Goal: Transaction & Acquisition: Purchase product/service

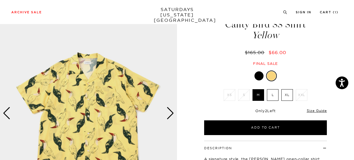
scroll to position [30, 1]
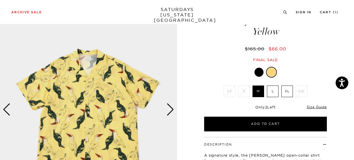
click at [255, 90] on label "M" at bounding box center [259, 91] width 12 height 12
click at [0, 0] on input "M" at bounding box center [0, 0] width 0 height 0
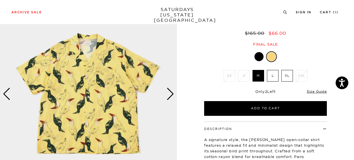
scroll to position [46, 1]
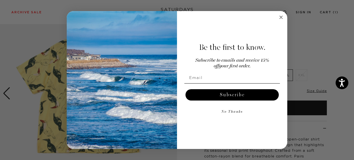
click at [169, 91] on img "POPUP Form" at bounding box center [122, 80] width 110 height 138
click at [281, 16] on circle "Close dialog" at bounding box center [281, 17] width 7 height 7
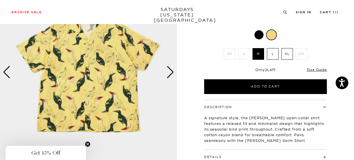
scroll to position [70, 1]
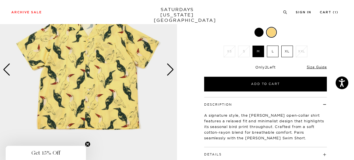
click at [175, 71] on img at bounding box center [88, 70] width 177 height 222
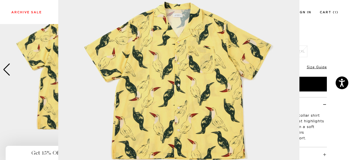
click at [169, 68] on img at bounding box center [178, 82] width 241 height 290
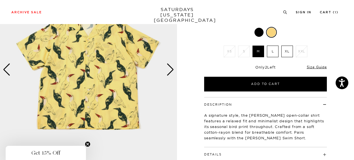
click at [168, 67] on div "Next slide" at bounding box center [171, 69] width 8 height 12
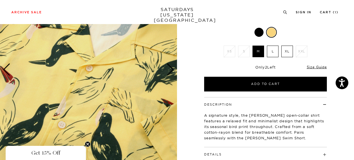
click at [168, 67] on div "Next slide" at bounding box center [171, 69] width 8 height 12
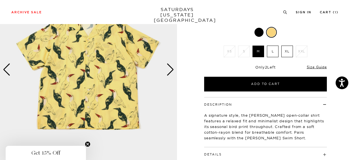
click at [168, 67] on div "Next slide" at bounding box center [171, 69] width 8 height 12
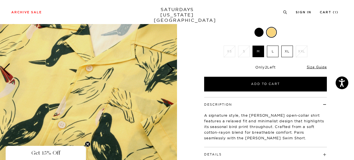
click at [168, 67] on div "Next slide" at bounding box center [171, 69] width 8 height 12
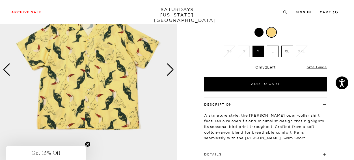
click at [168, 67] on div "Next slide" at bounding box center [171, 69] width 8 height 12
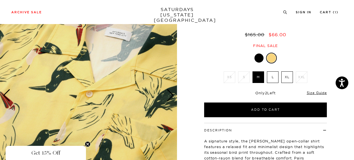
scroll to position [44, 1]
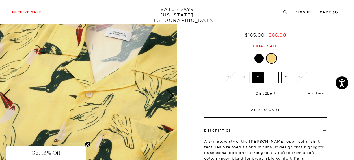
click at [233, 107] on button "Add to Cart" at bounding box center [265, 110] width 123 height 15
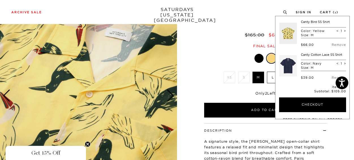
click at [289, 60] on link at bounding box center [289, 66] width 18 height 27
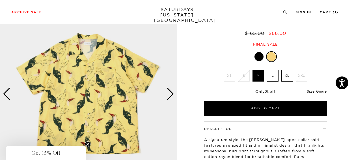
scroll to position [0, 1]
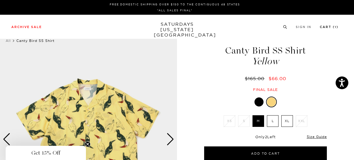
click at [332, 28] on link "Cart ( 1 )" at bounding box center [329, 26] width 19 height 3
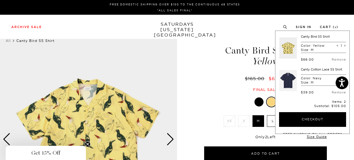
click at [195, 35] on div "Archive Sale Men's Tees Shirts Shorts Swim Knitwear Pants Sweats Women's" at bounding box center [177, 27] width 354 height 24
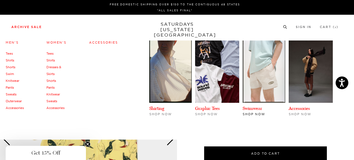
click at [252, 67] on img at bounding box center [264, 71] width 42 height 62
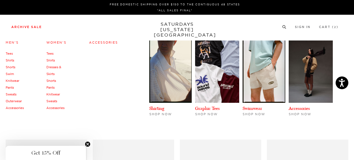
click at [36, 25] on link "Archive Sale" at bounding box center [26, 26] width 31 height 3
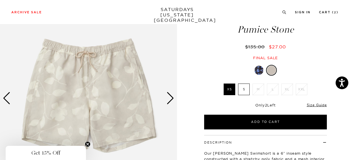
scroll to position [38, 0]
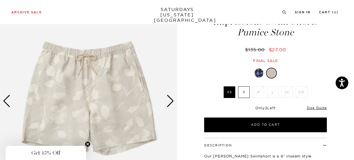
click at [172, 100] on div "Next slide" at bounding box center [171, 101] width 8 height 12
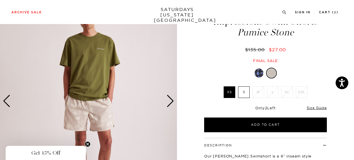
click at [172, 100] on div "Next slide" at bounding box center [171, 101] width 8 height 12
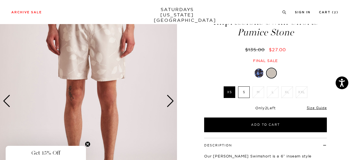
click at [172, 100] on div "Next slide" at bounding box center [171, 101] width 8 height 12
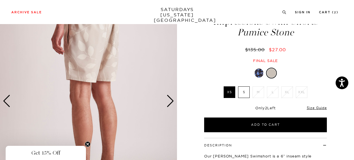
click at [261, 74] on div at bounding box center [259, 72] width 9 height 9
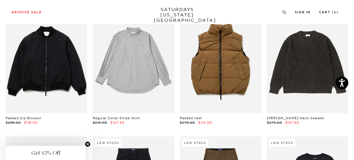
scroll to position [6922, 0]
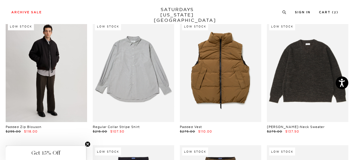
click at [73, 75] on link at bounding box center [46, 71] width 81 height 102
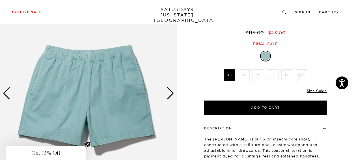
scroll to position [47, 0]
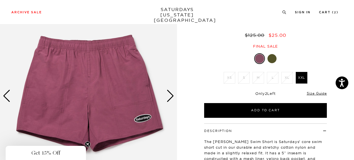
scroll to position [44, 0]
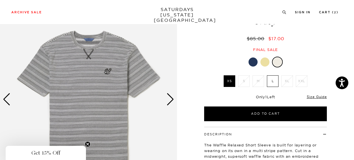
scroll to position [40, 0]
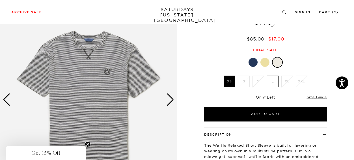
click at [167, 100] on div "Next slide" at bounding box center [171, 99] width 8 height 12
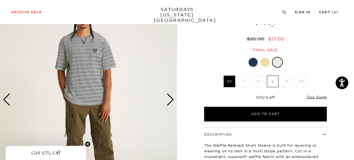
click at [168, 97] on div "Next slide" at bounding box center [171, 99] width 8 height 12
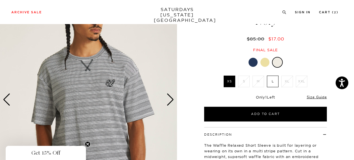
scroll to position [32, 0]
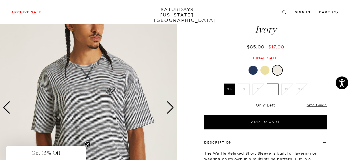
click at [256, 70] on div at bounding box center [253, 70] width 9 height 9
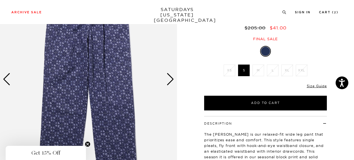
scroll to position [57, 0]
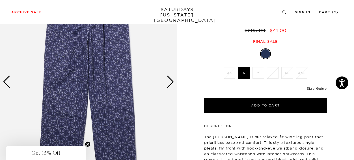
click at [166, 74] on img at bounding box center [88, 82] width 177 height 222
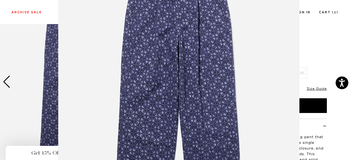
scroll to position [45, 0]
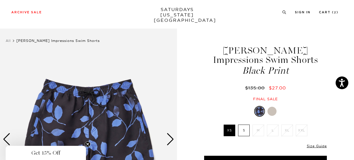
scroll to position [25, 0]
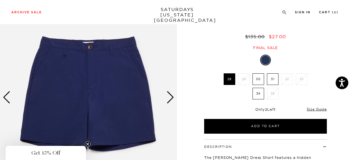
scroll to position [43, 0]
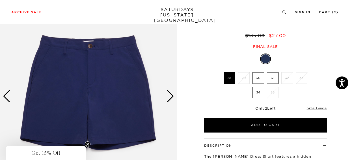
click at [172, 95] on div "Next slide" at bounding box center [171, 96] width 8 height 12
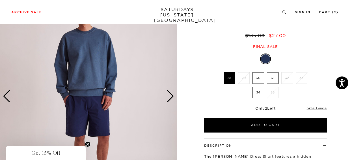
click at [173, 96] on div "Next slide" at bounding box center [171, 96] width 8 height 12
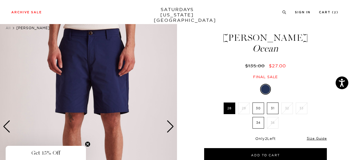
scroll to position [12, 0]
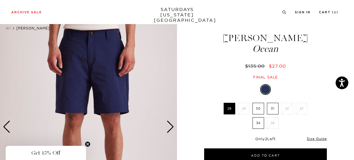
click at [170, 126] on div "Next slide" at bounding box center [171, 127] width 8 height 12
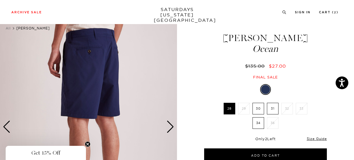
click at [170, 126] on div "Next slide" at bounding box center [171, 127] width 8 height 12
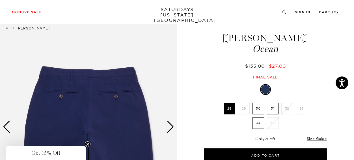
click at [170, 126] on div "Next slide" at bounding box center [171, 127] width 8 height 12
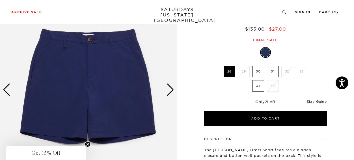
scroll to position [51, 0]
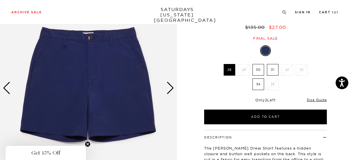
click at [276, 67] on label "31" at bounding box center [273, 70] width 12 height 12
click at [0, 0] on input "31" at bounding box center [0, 0] width 0 height 0
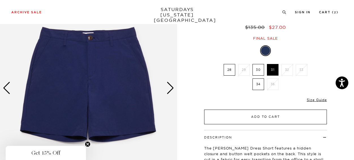
click at [236, 118] on button "Add to Cart" at bounding box center [265, 117] width 123 height 15
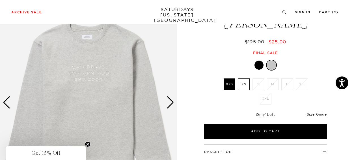
scroll to position [38, 0]
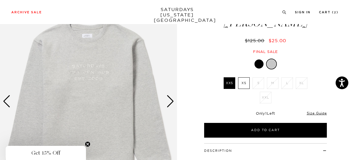
click at [257, 64] on div at bounding box center [259, 63] width 9 height 9
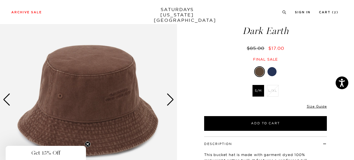
scroll to position [40, 0]
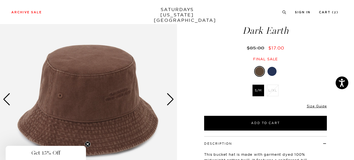
click at [273, 70] on div at bounding box center [272, 71] width 9 height 9
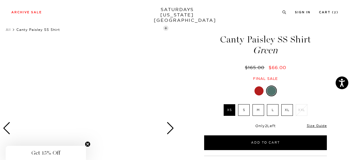
scroll to position [8, 0]
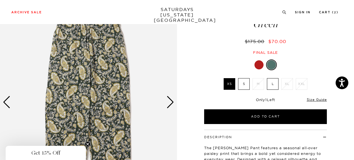
scroll to position [36, 0]
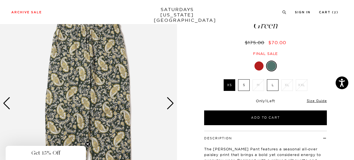
click at [171, 100] on div "Next slide" at bounding box center [171, 103] width 8 height 12
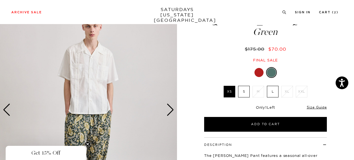
scroll to position [30, 0]
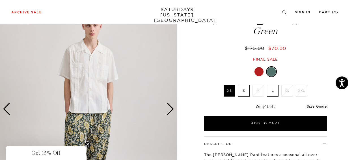
click at [254, 72] on div at bounding box center [265, 71] width 123 height 11
click at [257, 72] on div at bounding box center [259, 71] width 9 height 9
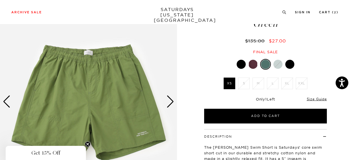
scroll to position [37, 0]
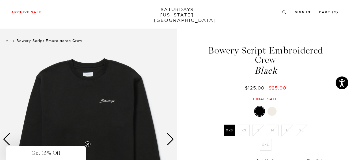
scroll to position [23, 0]
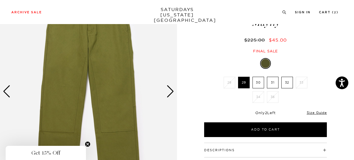
scroll to position [70, 0]
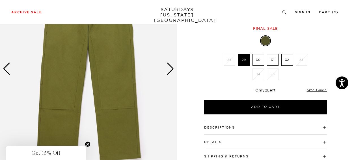
click at [173, 66] on div "Next slide" at bounding box center [171, 69] width 8 height 12
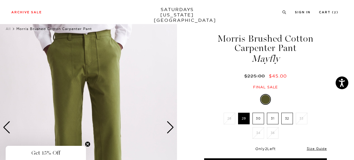
scroll to position [12, 0]
click at [120, 44] on img at bounding box center [88, 128] width 177 height 222
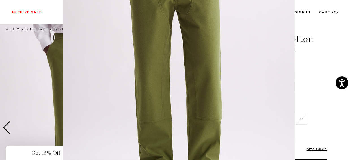
scroll to position [70, 0]
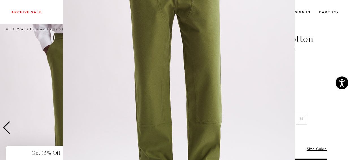
click at [311, 80] on figure at bounding box center [177, 80] width 354 height 160
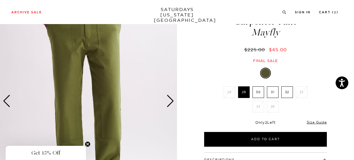
scroll to position [40, 0]
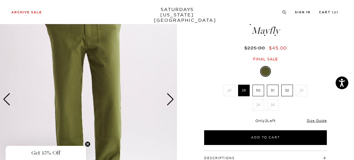
click at [173, 98] on div "Next slide" at bounding box center [171, 99] width 8 height 12
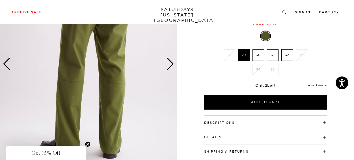
scroll to position [69, 0]
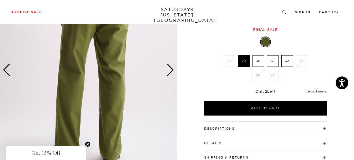
click at [289, 62] on label "32" at bounding box center [288, 61] width 12 height 12
click at [0, 0] on input "32" at bounding box center [0, 0] width 0 height 0
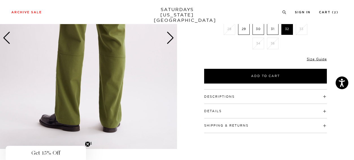
scroll to position [102, 0]
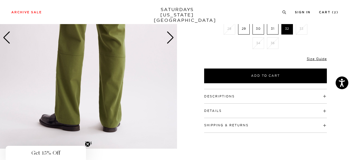
click at [229, 107] on h4 "Details" at bounding box center [265, 108] width 123 height 9
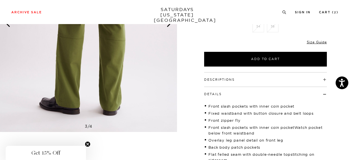
scroll to position [106, 0]
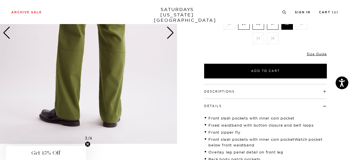
click at [230, 94] on div "Descriptions The Morris is a classic workwear inspired pant, with double knee p…" at bounding box center [265, 91] width 123 height 15
click at [230, 91] on button "Descriptions" at bounding box center [219, 91] width 31 height 3
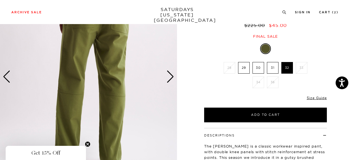
scroll to position [64, 0]
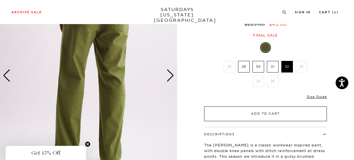
click at [237, 113] on button "Add to Cart" at bounding box center [265, 113] width 123 height 15
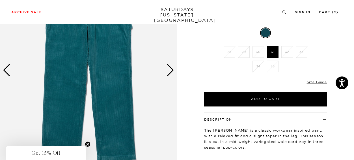
scroll to position [67, 0]
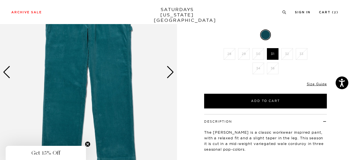
click at [173, 69] on div "Next slide" at bounding box center [171, 72] width 8 height 12
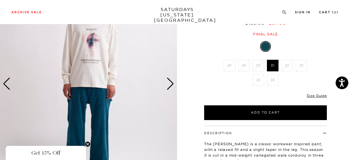
scroll to position [44, 0]
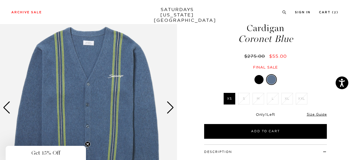
scroll to position [46, 0]
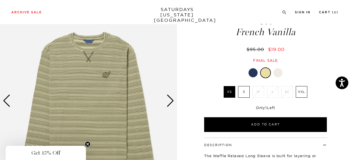
scroll to position [33, 0]
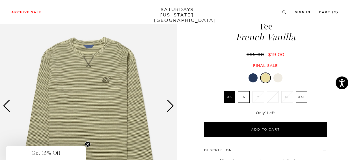
click at [278, 73] on div at bounding box center [278, 77] width 9 height 9
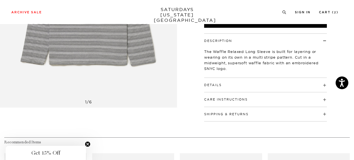
scroll to position [146, 0]
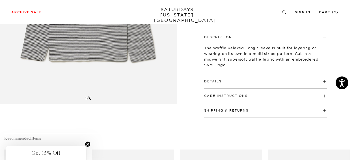
click at [226, 74] on h4 "Details" at bounding box center [265, 78] width 123 height 9
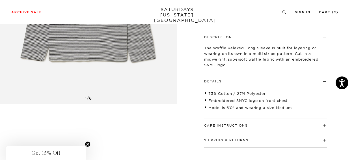
click at [226, 74] on h4 "Details" at bounding box center [265, 78] width 123 height 9
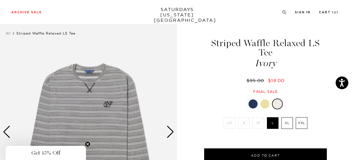
scroll to position [0, 0]
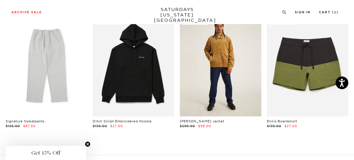
scroll to position [7557, 0]
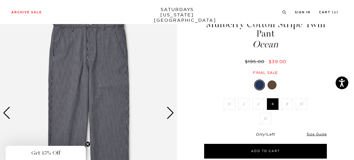
scroll to position [21, 0]
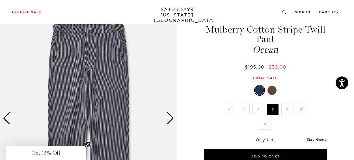
click at [316, 138] on link "Size Guide" at bounding box center [317, 139] width 20 height 4
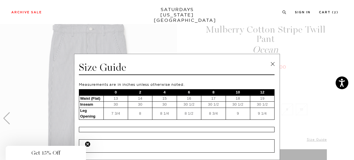
click at [272, 61] on link at bounding box center [273, 64] width 8 height 8
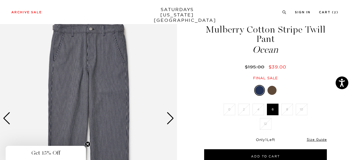
click at [271, 88] on div at bounding box center [272, 90] width 9 height 9
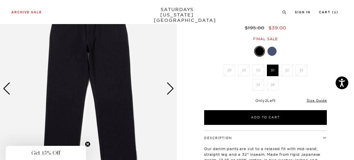
scroll to position [50, 0]
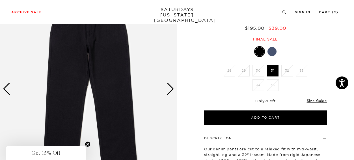
click at [170, 87] on div "Next slide" at bounding box center [171, 89] width 8 height 12
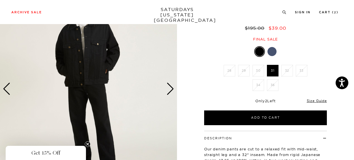
click at [170, 87] on div "Next slide" at bounding box center [171, 89] width 8 height 12
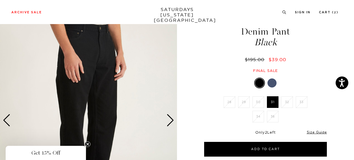
scroll to position [18, 0]
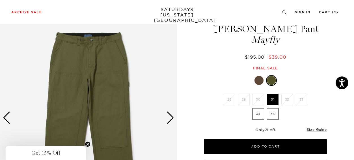
scroll to position [22, 0]
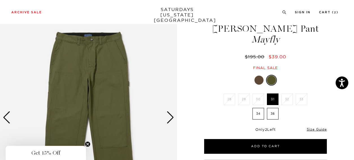
click at [173, 114] on div "Next slide" at bounding box center [171, 117] width 8 height 12
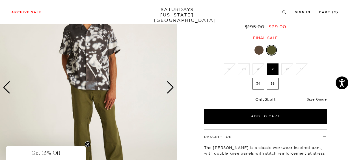
scroll to position [50, 0]
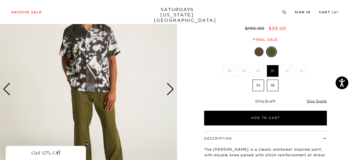
click at [170, 89] on div "Next slide" at bounding box center [171, 89] width 8 height 12
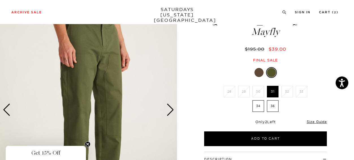
scroll to position [29, 0]
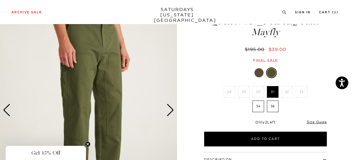
click at [172, 107] on div "Next slide" at bounding box center [171, 110] width 8 height 12
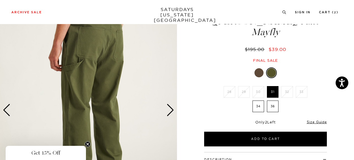
click at [172, 107] on div "Next slide" at bounding box center [171, 110] width 8 height 12
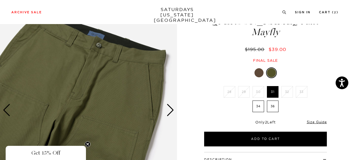
click at [170, 110] on div "Next slide" at bounding box center [171, 110] width 8 height 12
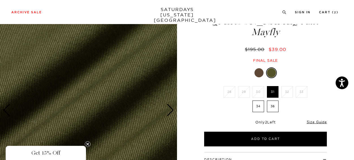
click at [170, 110] on div "Next slide" at bounding box center [171, 110] width 8 height 12
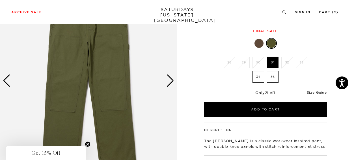
scroll to position [57, 0]
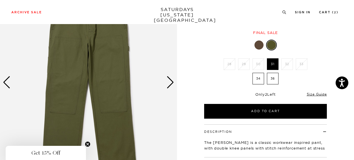
click at [269, 66] on label "31" at bounding box center [273, 64] width 12 height 12
click at [0, 0] on input "31" at bounding box center [0, 0] width 0 height 0
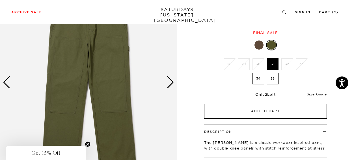
click at [241, 107] on button "Add to Cart" at bounding box center [265, 111] width 123 height 15
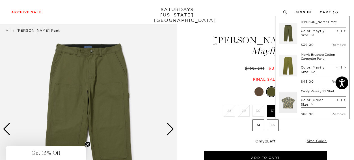
scroll to position [3, 0]
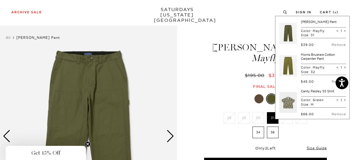
click at [310, 56] on link "Morris Brushed Cotton Carpenter Pant" at bounding box center [318, 57] width 34 height 8
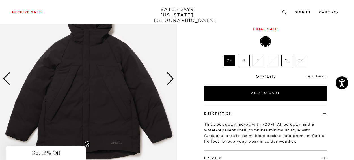
scroll to position [56, 0]
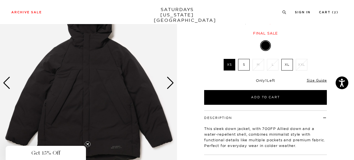
click at [172, 86] on div "Next slide" at bounding box center [171, 83] width 8 height 12
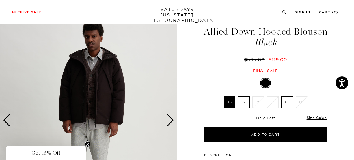
scroll to position [13, 0]
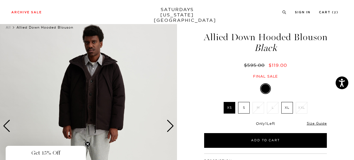
click at [171, 124] on div "Next slide" at bounding box center [171, 126] width 8 height 12
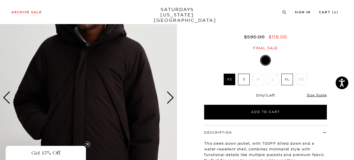
scroll to position [41, 0]
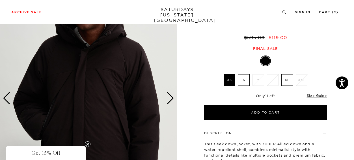
click at [170, 93] on div "Next slide" at bounding box center [171, 98] width 8 height 12
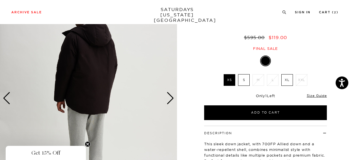
click at [170, 93] on div "Next slide" at bounding box center [171, 98] width 8 height 12
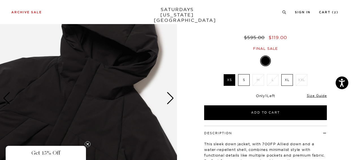
click at [170, 93] on div "Next slide" at bounding box center [171, 98] width 8 height 12
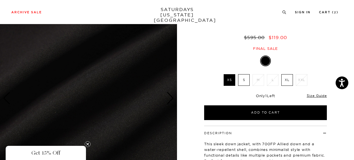
click at [170, 93] on div "Next slide" at bounding box center [171, 98] width 8 height 12
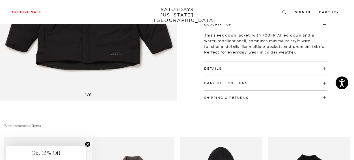
scroll to position [134, 0]
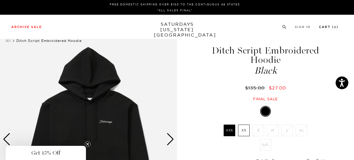
click at [335, 27] on small "2" at bounding box center [335, 27] width 3 height 3
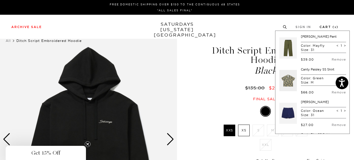
click at [329, 24] on li "Cart ( 5 )" at bounding box center [329, 26] width 19 height 5
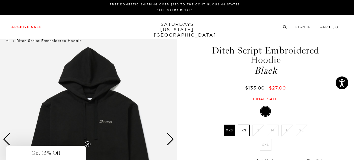
click at [325, 29] on link "Cart ( 5 )" at bounding box center [329, 26] width 19 height 3
click at [325, 28] on link "Cart ( 5 )" at bounding box center [329, 26] width 19 height 3
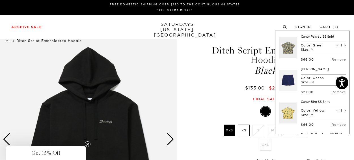
scroll to position [31, 0]
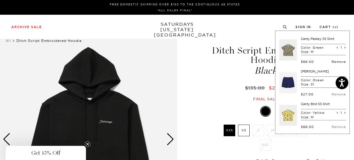
click at [332, 60] on link "Remove" at bounding box center [339, 62] width 14 height 4
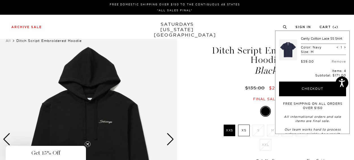
scroll to position [97, 0]
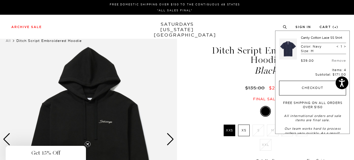
click at [303, 89] on button "Checkout" at bounding box center [312, 88] width 67 height 15
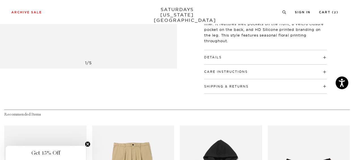
scroll to position [186, 0]
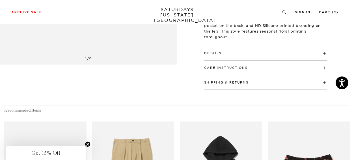
click at [246, 50] on h4 "Details" at bounding box center [265, 50] width 123 height 9
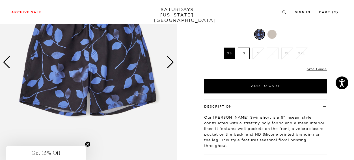
scroll to position [76, 0]
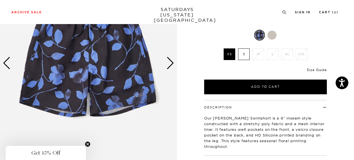
click at [310, 69] on link "Size Guide" at bounding box center [317, 70] width 20 height 4
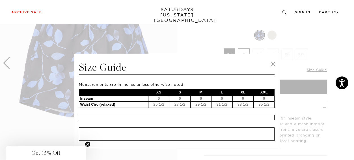
click at [269, 66] on link at bounding box center [273, 64] width 8 height 8
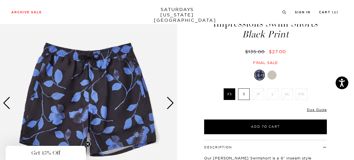
scroll to position [0, 0]
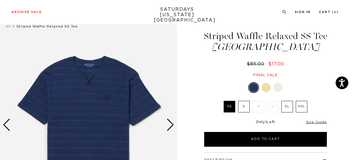
scroll to position [33, 0]
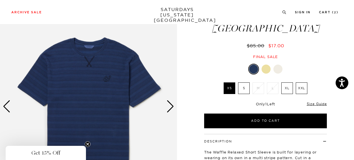
click at [262, 68] on div at bounding box center [266, 69] width 9 height 9
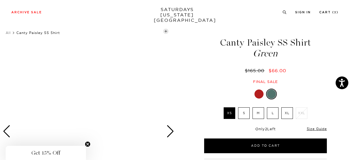
click at [244, 111] on label "S" at bounding box center [244, 113] width 12 height 12
click at [0, 0] on input "S" at bounding box center [0, 0] width 0 height 0
click at [263, 110] on label "M" at bounding box center [259, 113] width 12 height 12
click at [0, 0] on input "M" at bounding box center [0, 0] width 0 height 0
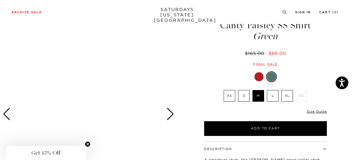
scroll to position [25, 1]
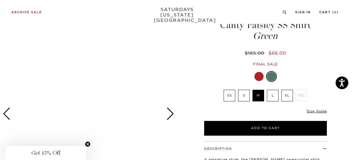
click at [168, 110] on div "Next slide" at bounding box center [171, 114] width 8 height 12
click at [170, 111] on div "Next slide" at bounding box center [171, 114] width 8 height 12
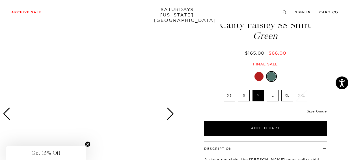
click at [170, 111] on div "Next slide" at bounding box center [171, 114] width 8 height 12
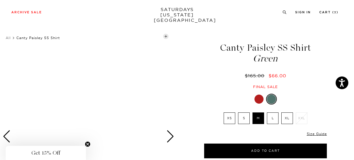
scroll to position [0, 1]
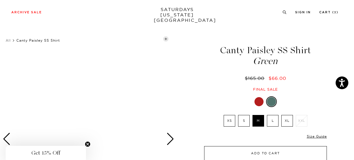
click at [246, 151] on button "Add to Cart" at bounding box center [265, 153] width 123 height 15
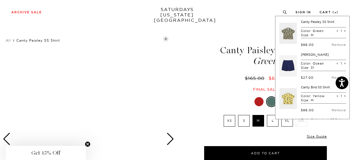
click at [258, 103] on div at bounding box center [259, 101] width 9 height 9
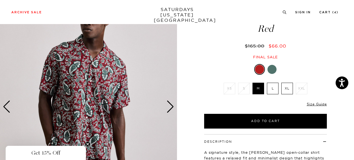
scroll to position [32, 0]
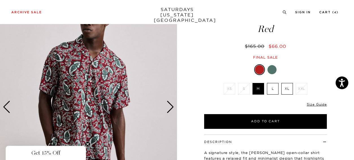
click at [171, 102] on div "Next slide" at bounding box center [171, 107] width 8 height 12
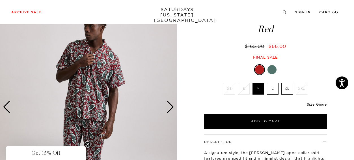
click at [171, 102] on div "Next slide" at bounding box center [171, 107] width 8 height 12
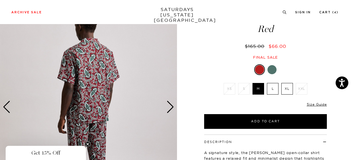
click at [171, 102] on div "Next slide" at bounding box center [171, 107] width 8 height 12
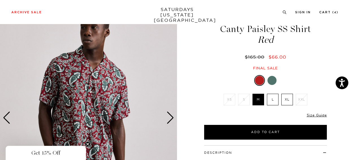
scroll to position [0, 0]
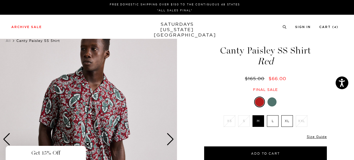
click at [271, 104] on div at bounding box center [272, 101] width 9 height 9
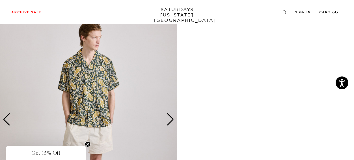
scroll to position [913, 0]
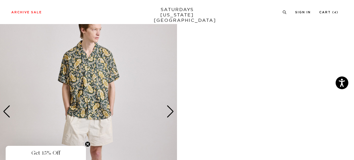
click at [103, 64] on img at bounding box center [88, 112] width 177 height 222
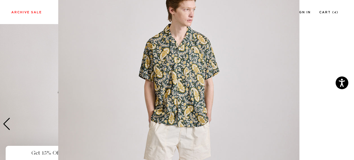
scroll to position [28, 0]
click at [247, 37] on img at bounding box center [178, 117] width 241 height 290
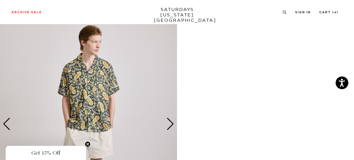
scroll to position [0, 0]
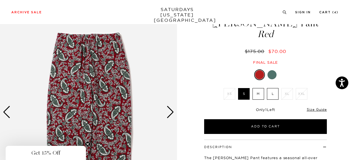
scroll to position [27, 1]
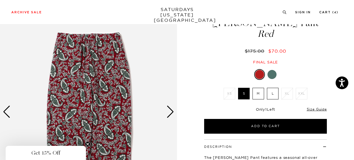
click at [167, 110] on div "Next slide" at bounding box center [171, 112] width 8 height 12
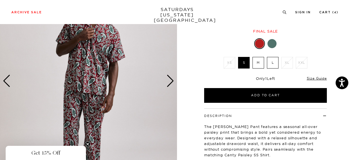
scroll to position [40, 1]
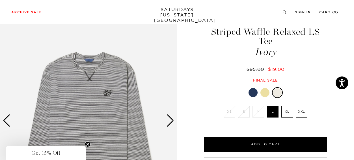
scroll to position [44, 0]
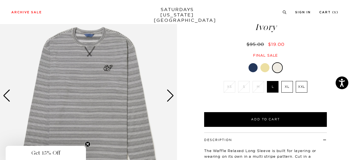
click at [174, 95] on div "Next slide" at bounding box center [171, 95] width 8 height 12
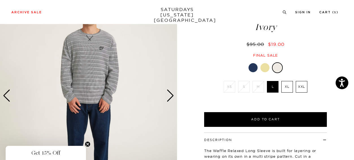
click at [252, 63] on div at bounding box center [253, 67] width 9 height 9
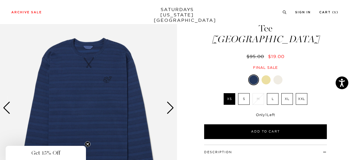
scroll to position [29, 0]
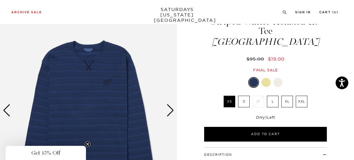
click at [275, 78] on div at bounding box center [278, 82] width 9 height 9
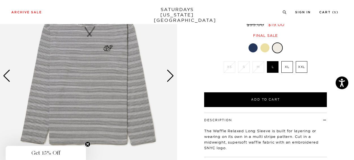
scroll to position [65, 0]
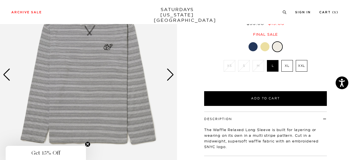
click at [143, 76] on img at bounding box center [88, 75] width 177 height 222
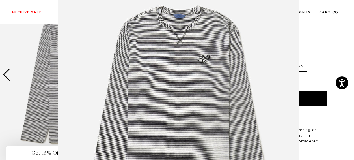
scroll to position [49, 0]
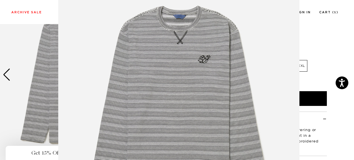
click at [270, 63] on img at bounding box center [178, 96] width 241 height 290
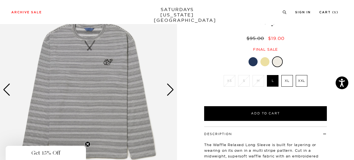
scroll to position [48, 0]
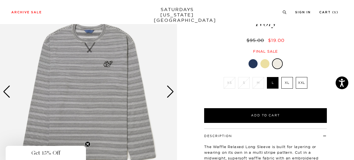
click at [171, 87] on div "Next slide" at bounding box center [171, 91] width 8 height 12
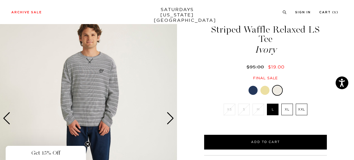
scroll to position [22, 0]
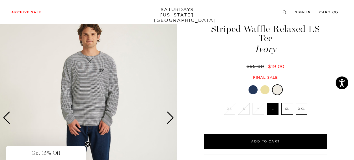
click at [170, 114] on div "Next slide" at bounding box center [171, 117] width 8 height 12
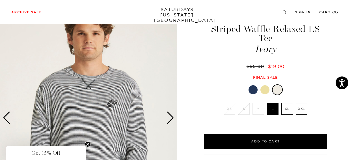
click at [170, 114] on div "Next slide" at bounding box center [171, 117] width 8 height 12
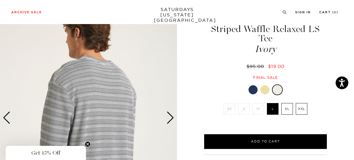
click at [170, 114] on div "Next slide" at bounding box center [171, 117] width 8 height 12
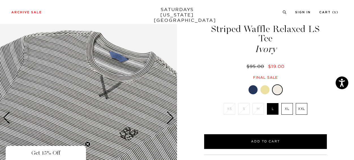
click at [170, 114] on div "Next slide" at bounding box center [171, 117] width 8 height 12
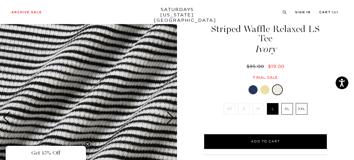
click at [170, 114] on div "Next slide" at bounding box center [171, 117] width 8 height 12
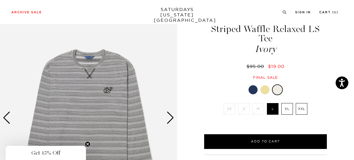
click at [170, 114] on div "Next slide" at bounding box center [171, 117] width 8 height 12
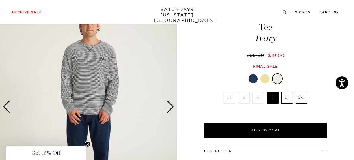
scroll to position [0, 0]
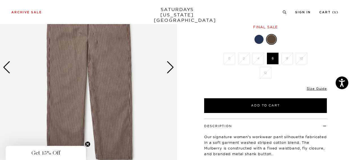
scroll to position [49, 0]
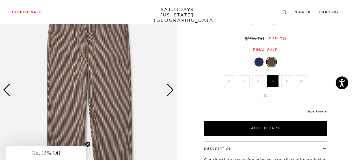
click at [168, 90] on div "Next slide" at bounding box center [171, 90] width 8 height 12
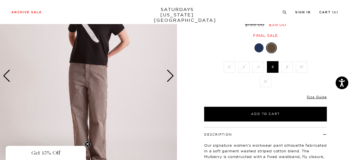
scroll to position [62, 0]
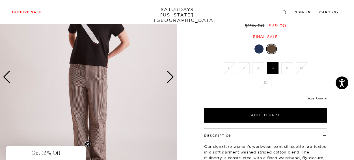
click at [171, 74] on div "Next slide" at bounding box center [171, 77] width 8 height 12
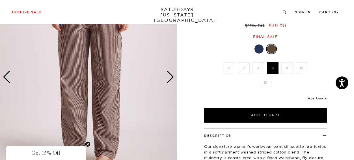
click at [171, 74] on div "Next slide" at bounding box center [171, 77] width 8 height 12
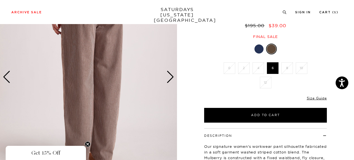
click at [171, 74] on div "Next slide" at bounding box center [171, 77] width 8 height 12
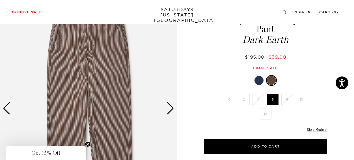
scroll to position [31, 0]
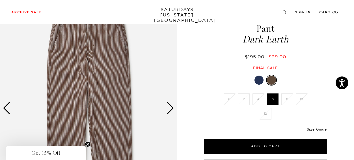
click at [308, 130] on link "Size Guide" at bounding box center [317, 129] width 20 height 4
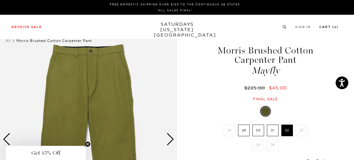
click at [329, 29] on link "Cart ( 6 )" at bounding box center [328, 26] width 19 height 3
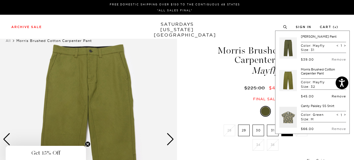
click at [334, 96] on link "Remove" at bounding box center [339, 96] width 14 height 4
